Goal: Task Accomplishment & Management: Use online tool/utility

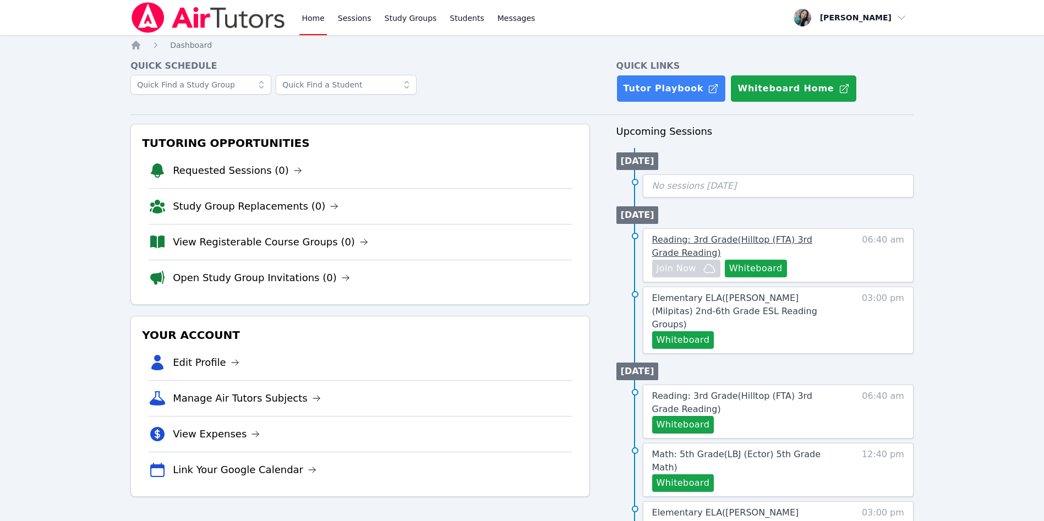
click at [771, 241] on span "Reading: 3rd Grade ( Hilltop (FTA) 3rd Grade Reading )" at bounding box center [732, 247] width 160 height 24
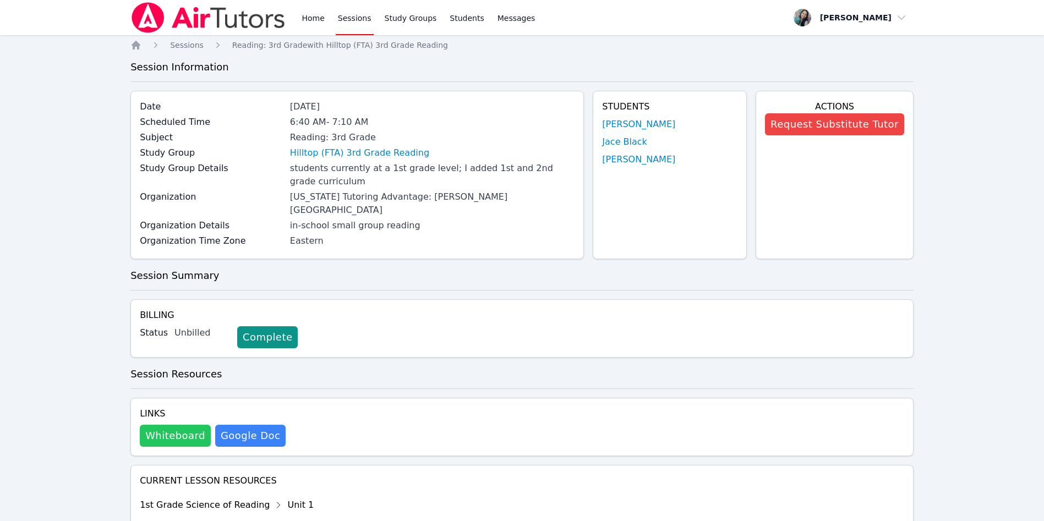
click at [178, 429] on button "Whiteboard" at bounding box center [175, 436] width 71 height 22
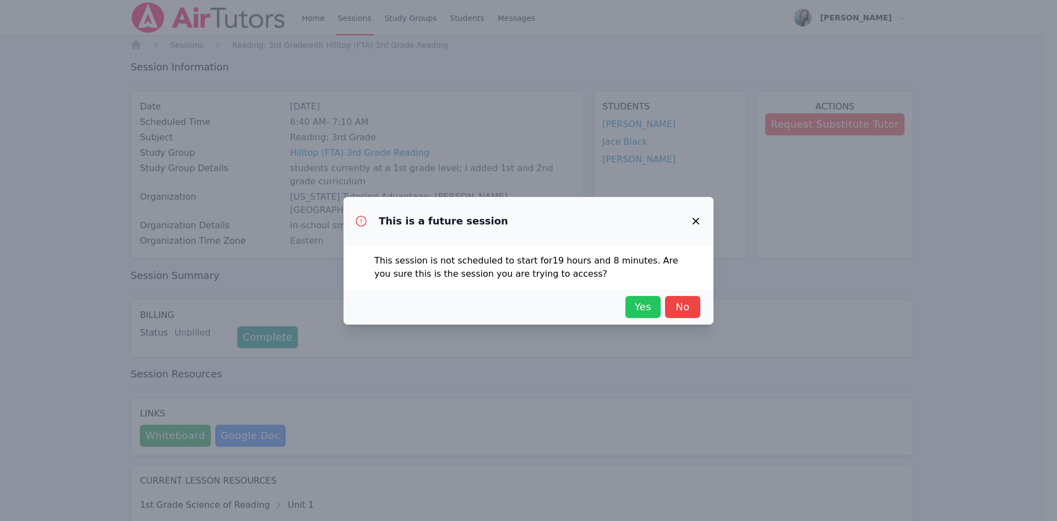
click at [654, 302] on span "Yes" at bounding box center [643, 307] width 24 height 15
